Goal: Task Accomplishment & Management: Manage account settings

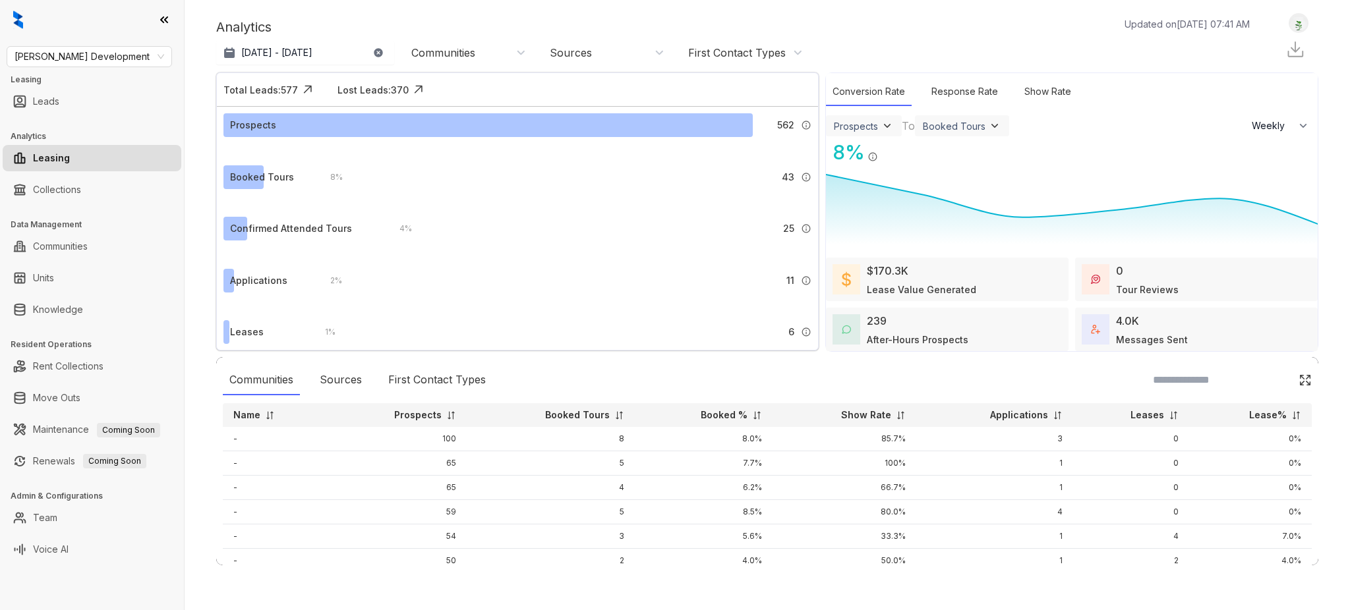
select select "******"
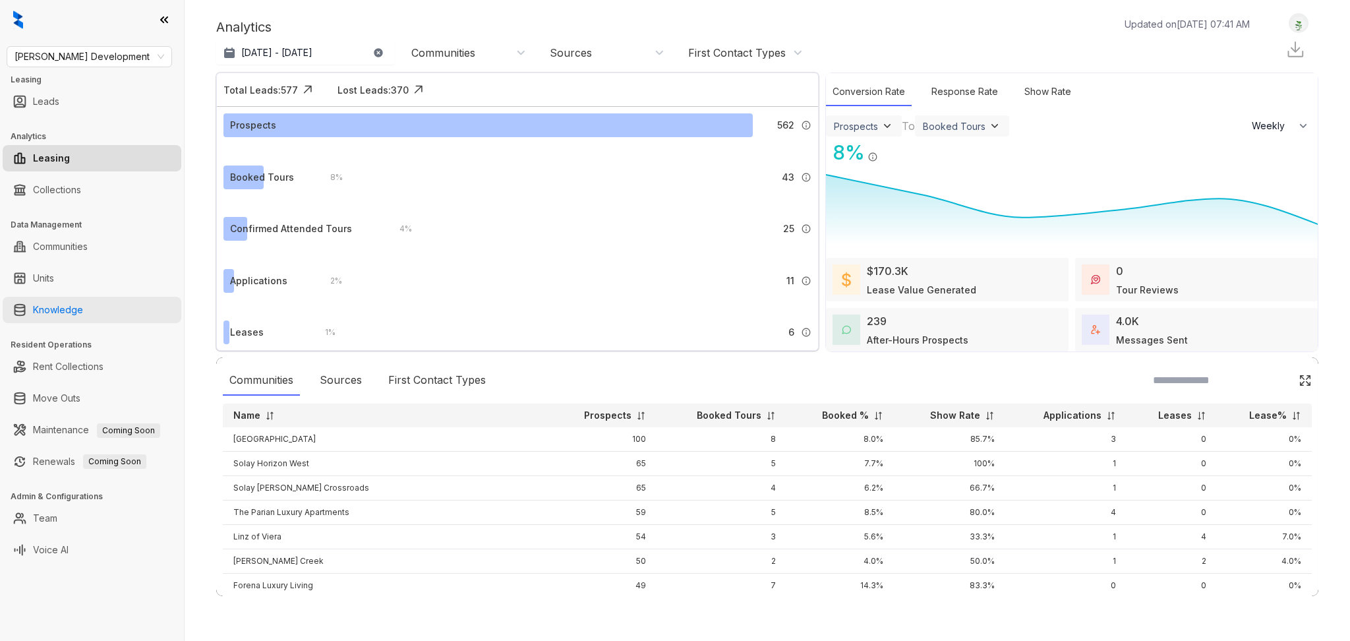
click at [83, 308] on link "Knowledge" at bounding box center [58, 310] width 50 height 26
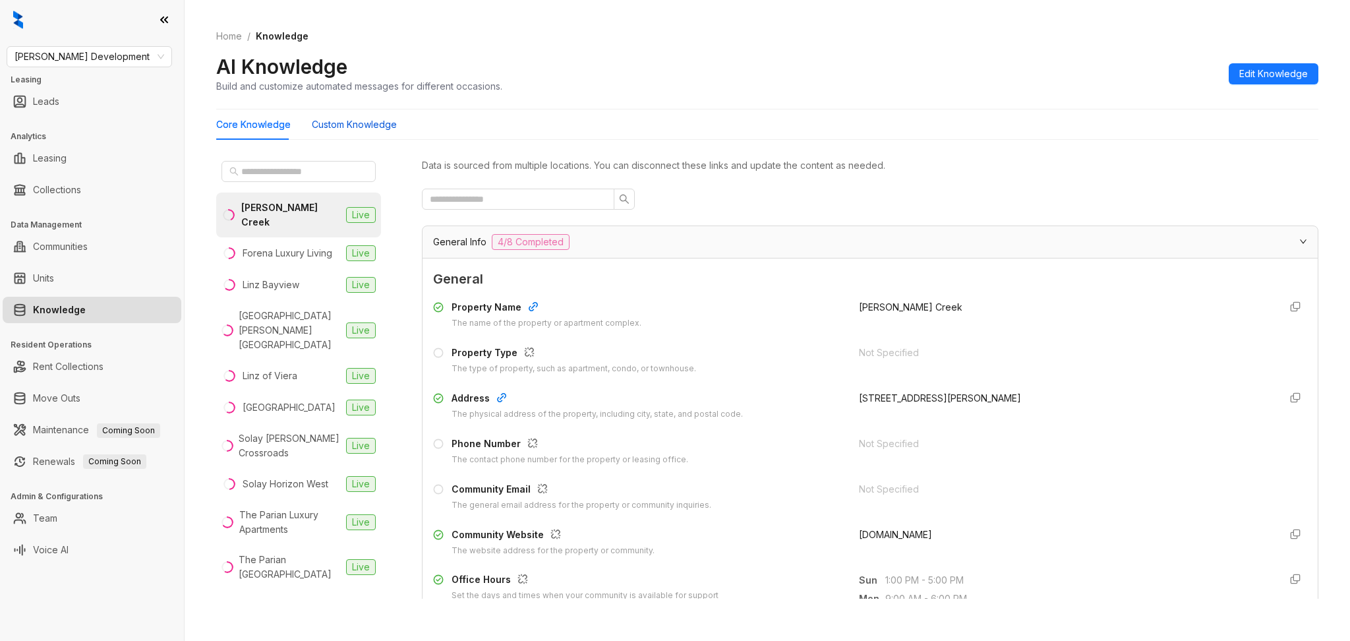
click at [332, 129] on Knowledge "Custom Knowledge" at bounding box center [354, 124] width 85 height 14
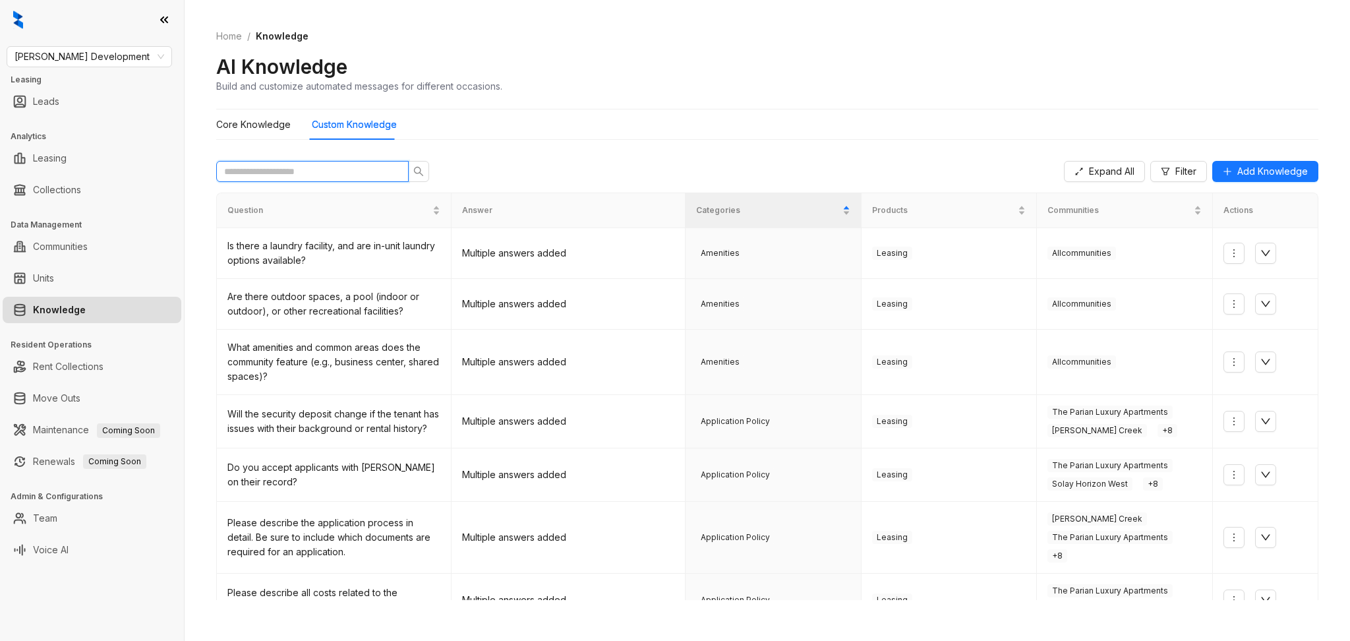
click at [325, 177] on input "text" at bounding box center [307, 171] width 166 height 14
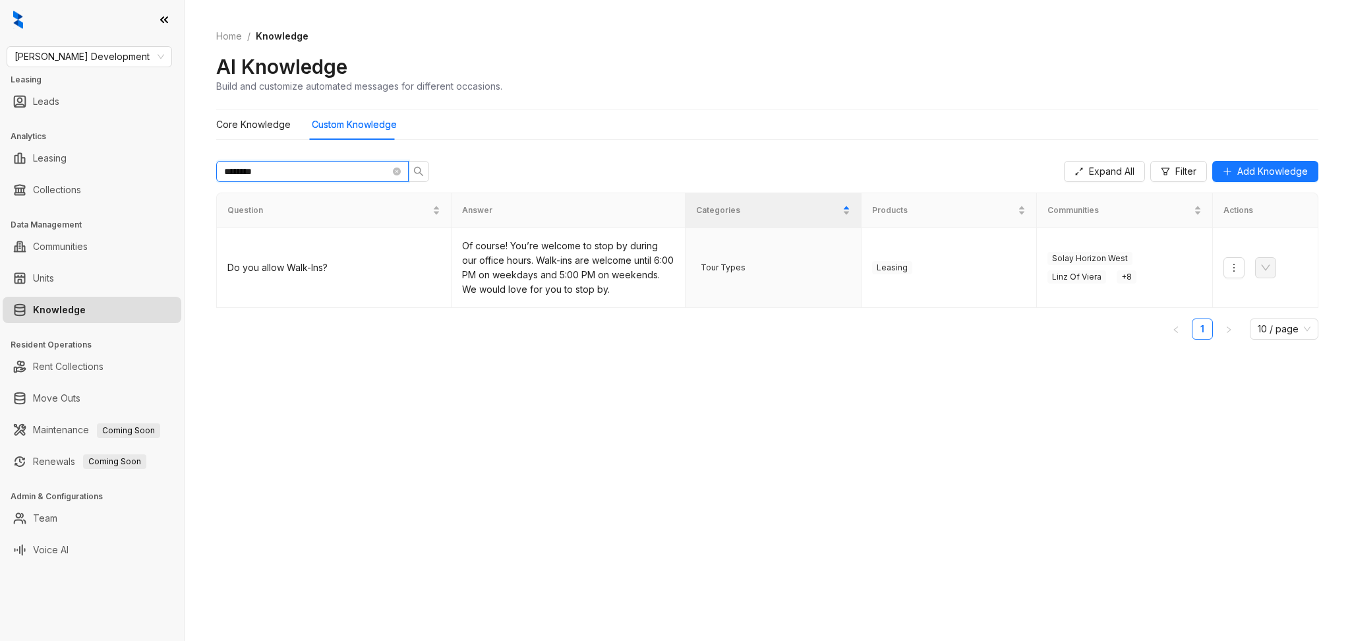
type input "********"
click at [1230, 273] on icon "more" at bounding box center [1233, 267] width 11 height 11
click at [1262, 316] on span "Edit Knowledge" at bounding box center [1277, 315] width 86 height 14
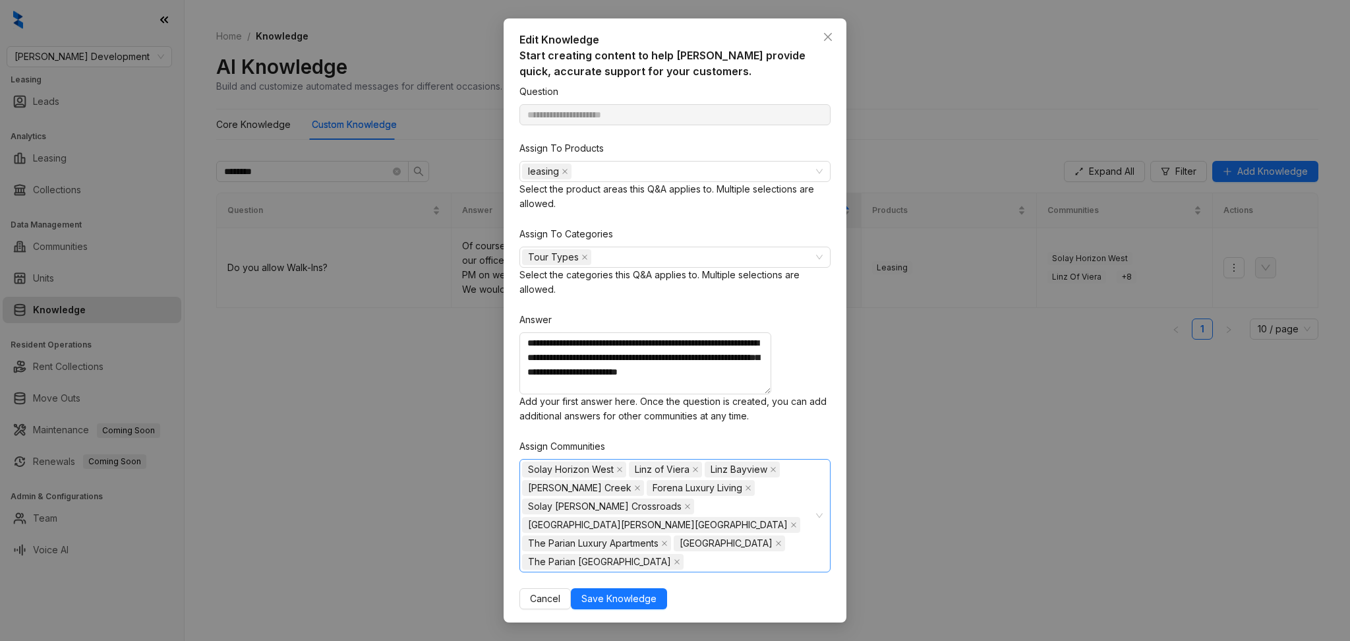
click at [689, 554] on input "Assign Communities" at bounding box center [687, 562] width 3 height 16
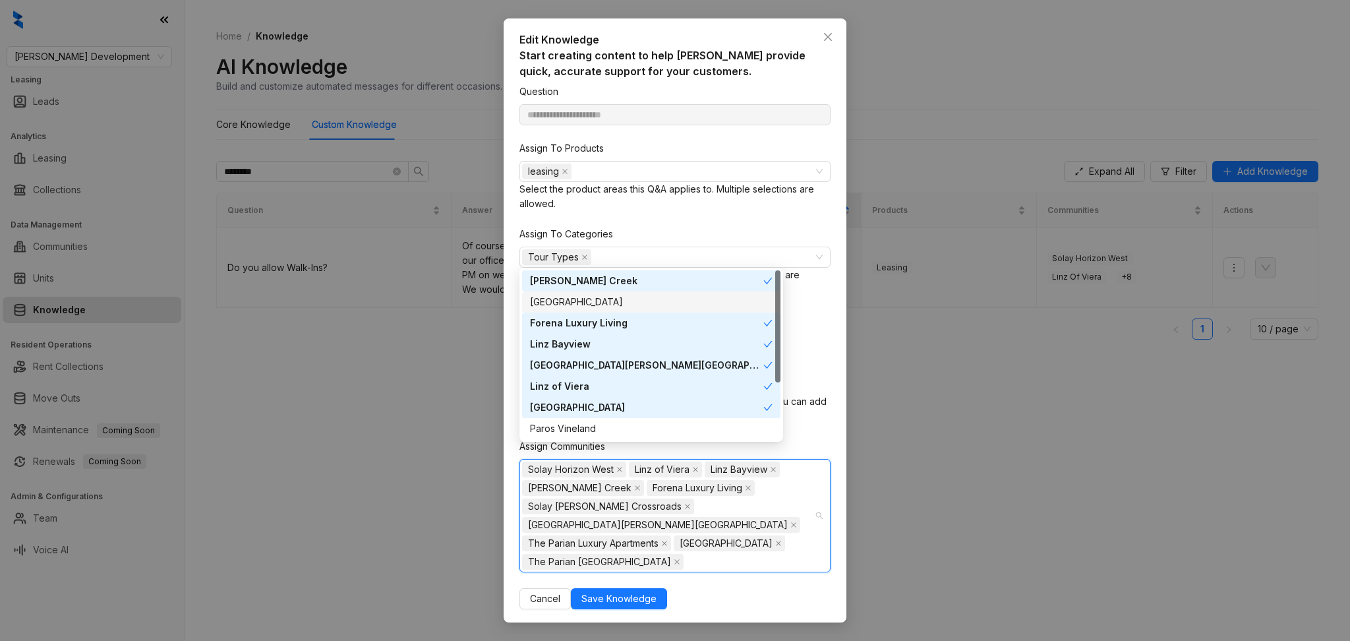
scroll to position [84, 0]
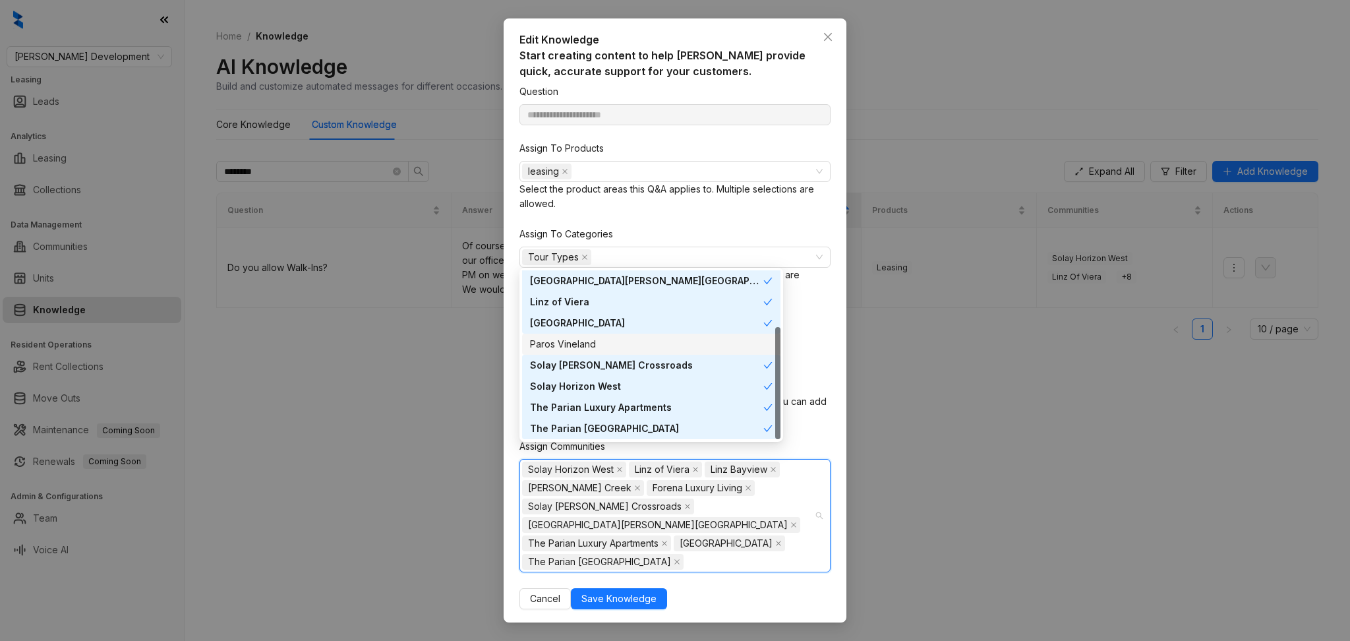
click at [637, 343] on div "Paros Vineland" at bounding box center [651, 344] width 243 height 14
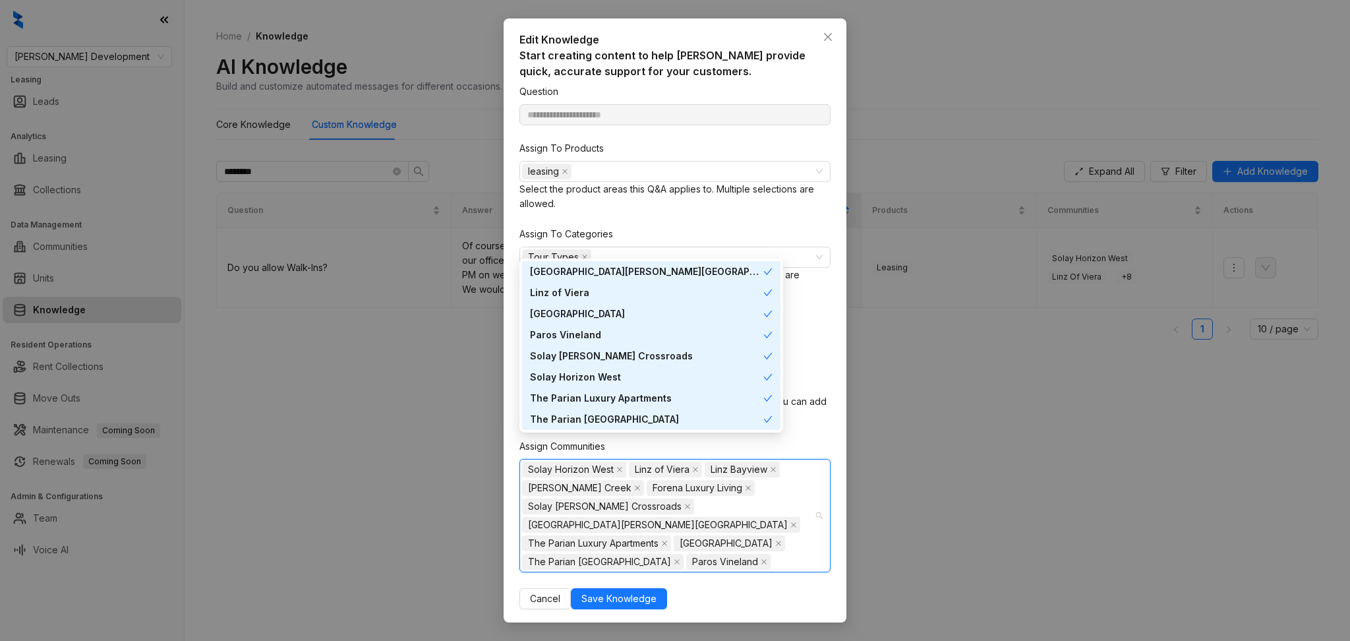
scroll to position [0, 0]
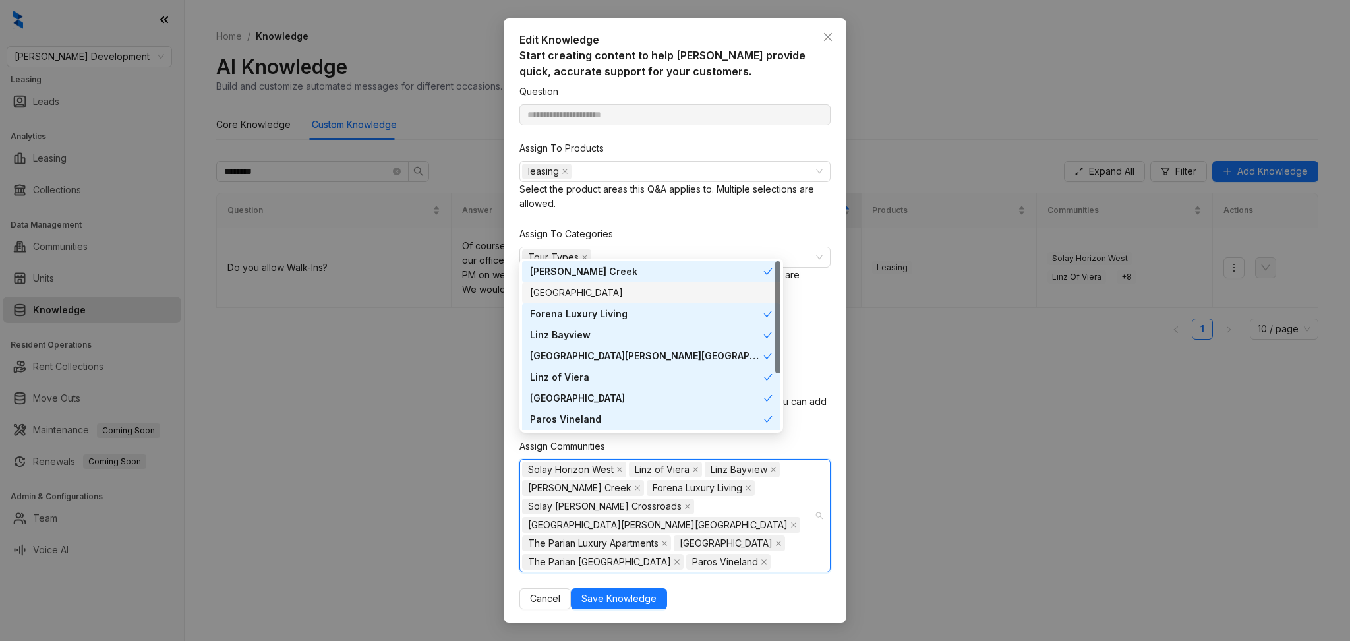
click at [681, 293] on div "Botanic Miramar Beach" at bounding box center [651, 292] width 243 height 14
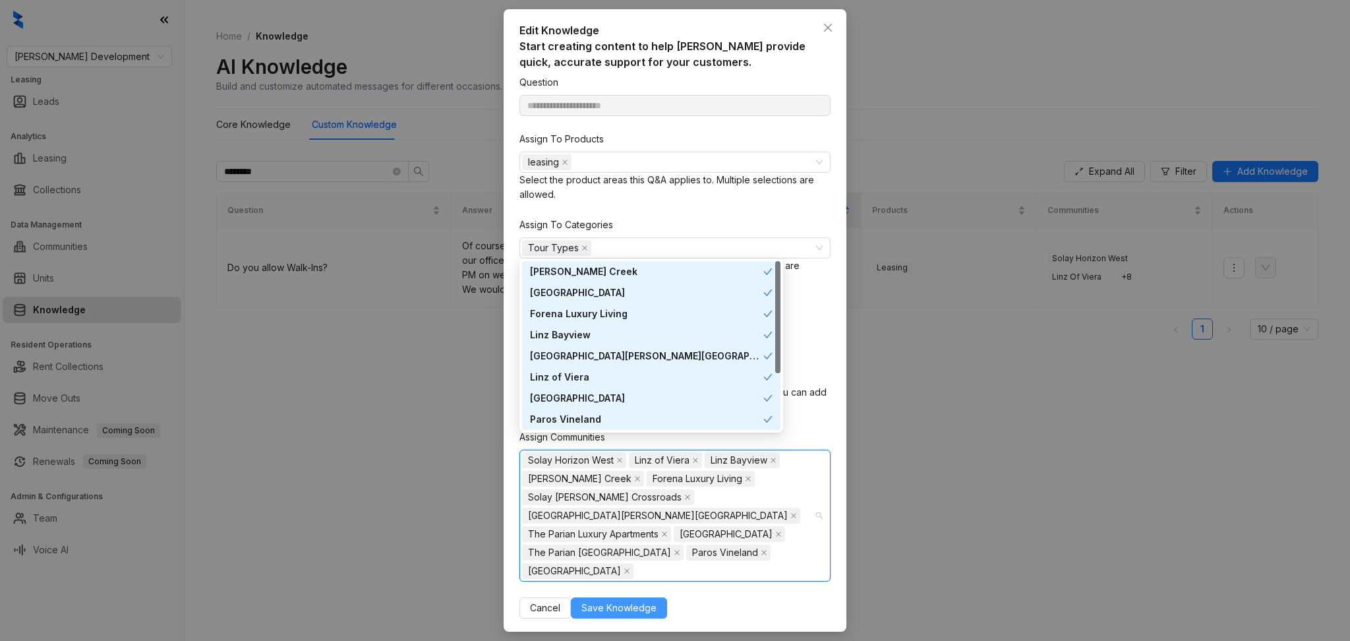
click at [667, 599] on button "Save Knowledge" at bounding box center [619, 607] width 96 height 21
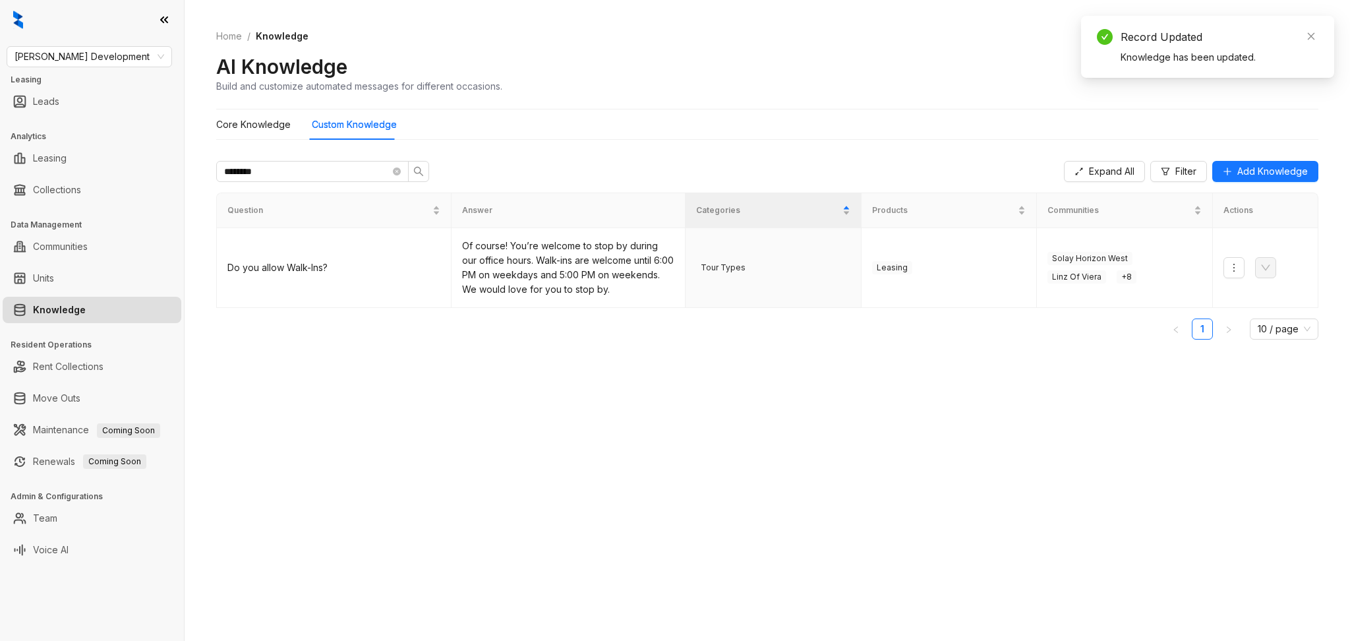
click at [803, 78] on div "AI Knowledge Build and customize automated messages for different occasions." at bounding box center [767, 73] width 1102 height 39
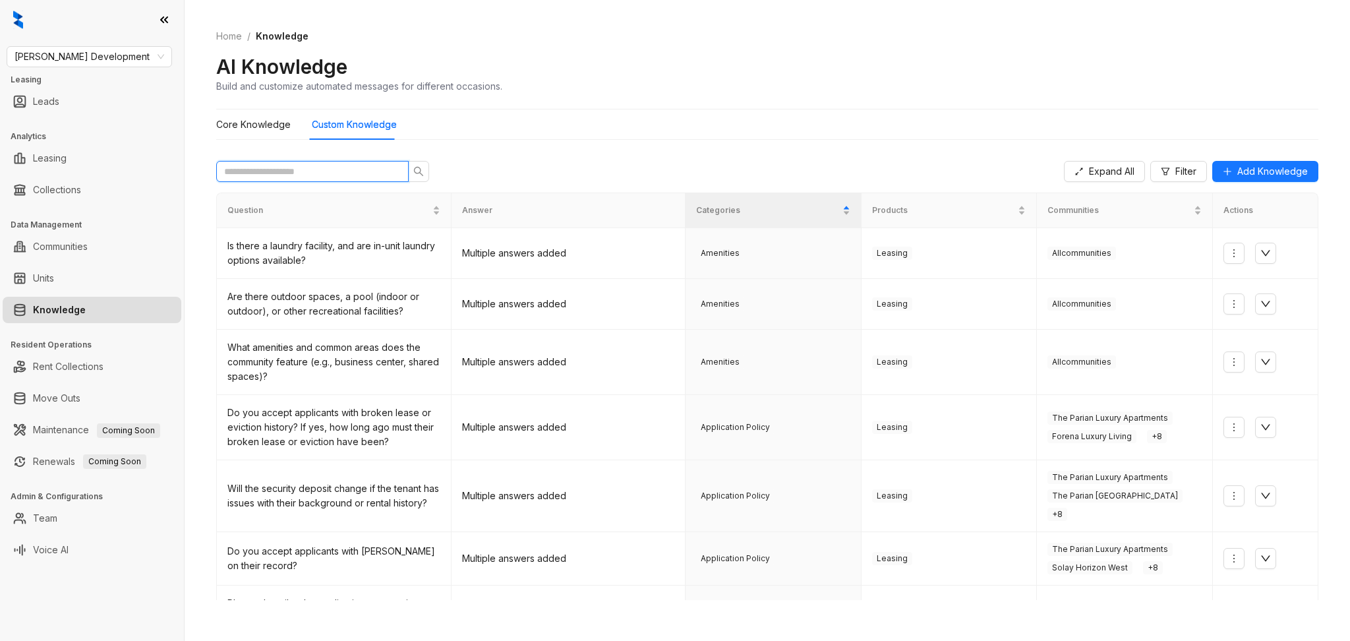
click at [285, 174] on input "text" at bounding box center [307, 171] width 166 height 14
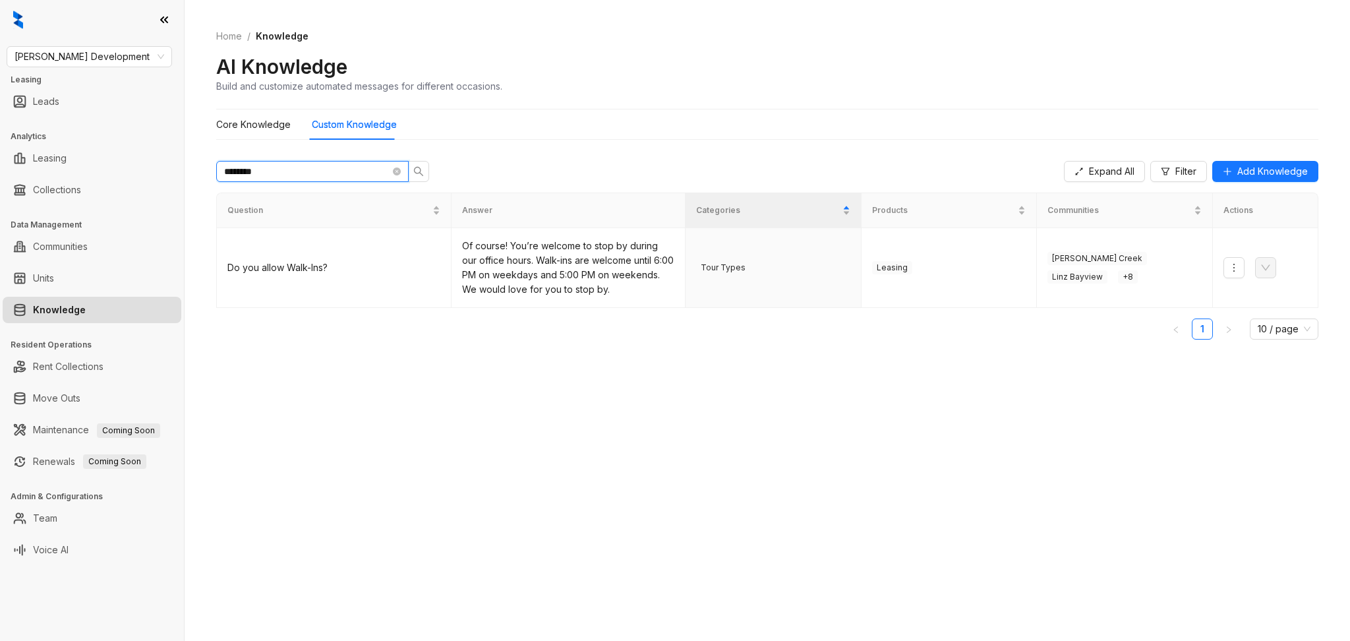
type input "********"
